Goal: Register for event/course

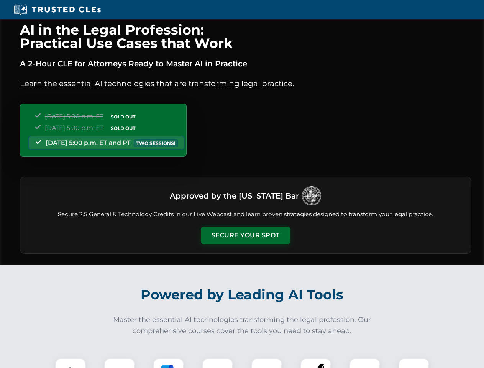
click at [245, 235] on button "Secure Your Spot" at bounding box center [246, 236] width 90 height 18
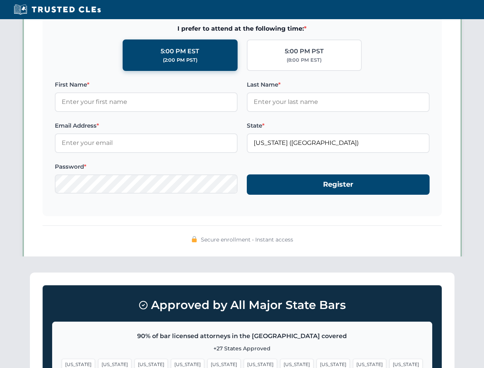
click at [280, 363] on span "[US_STATE]" at bounding box center [296, 364] width 33 height 11
click at [353, 363] on span "[US_STATE]" at bounding box center [369, 364] width 33 height 11
